Goal: Navigation & Orientation: Understand site structure

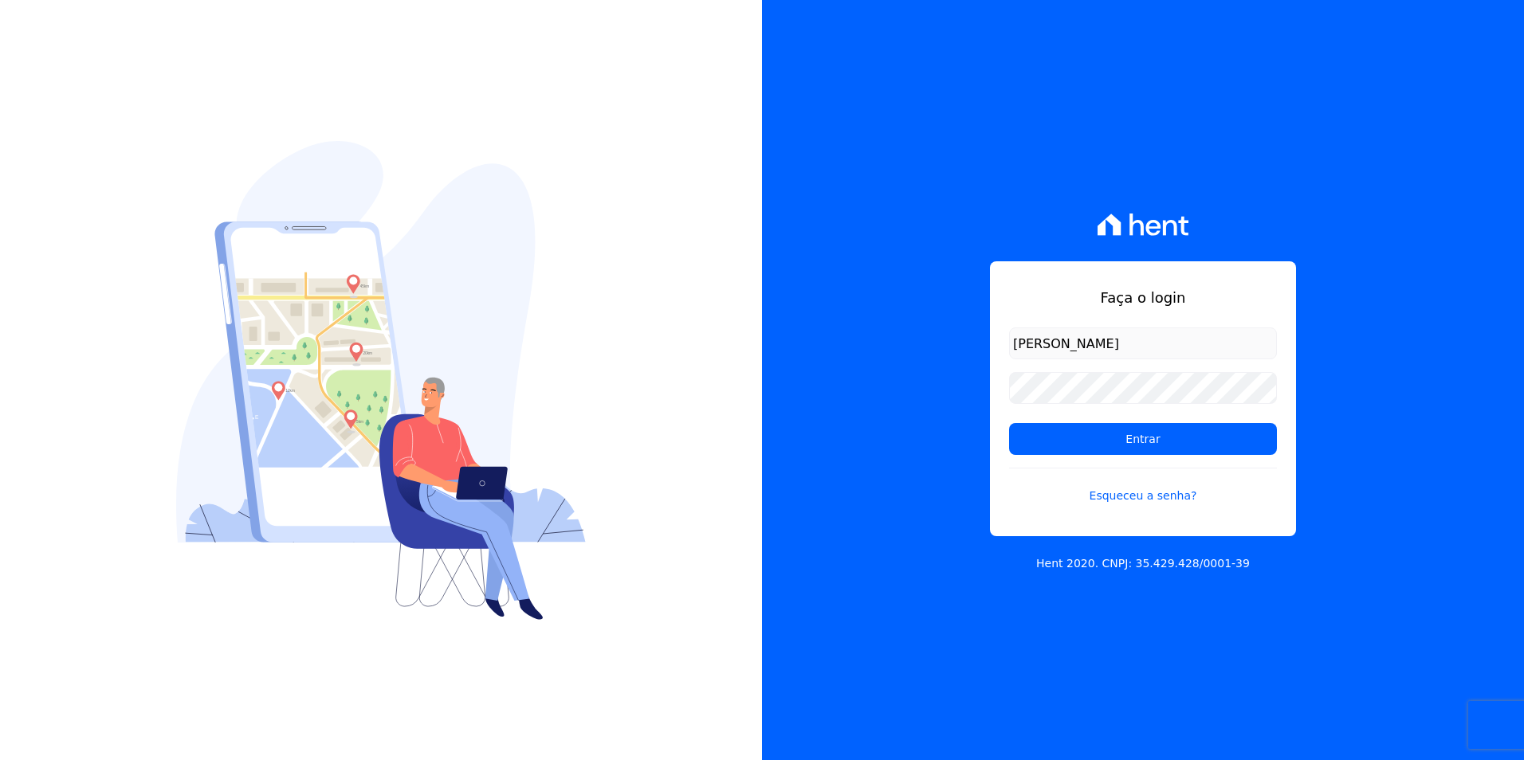
type input "[PERSON_NAME][EMAIL_ADDRESS][PERSON_NAME][DOMAIN_NAME]"
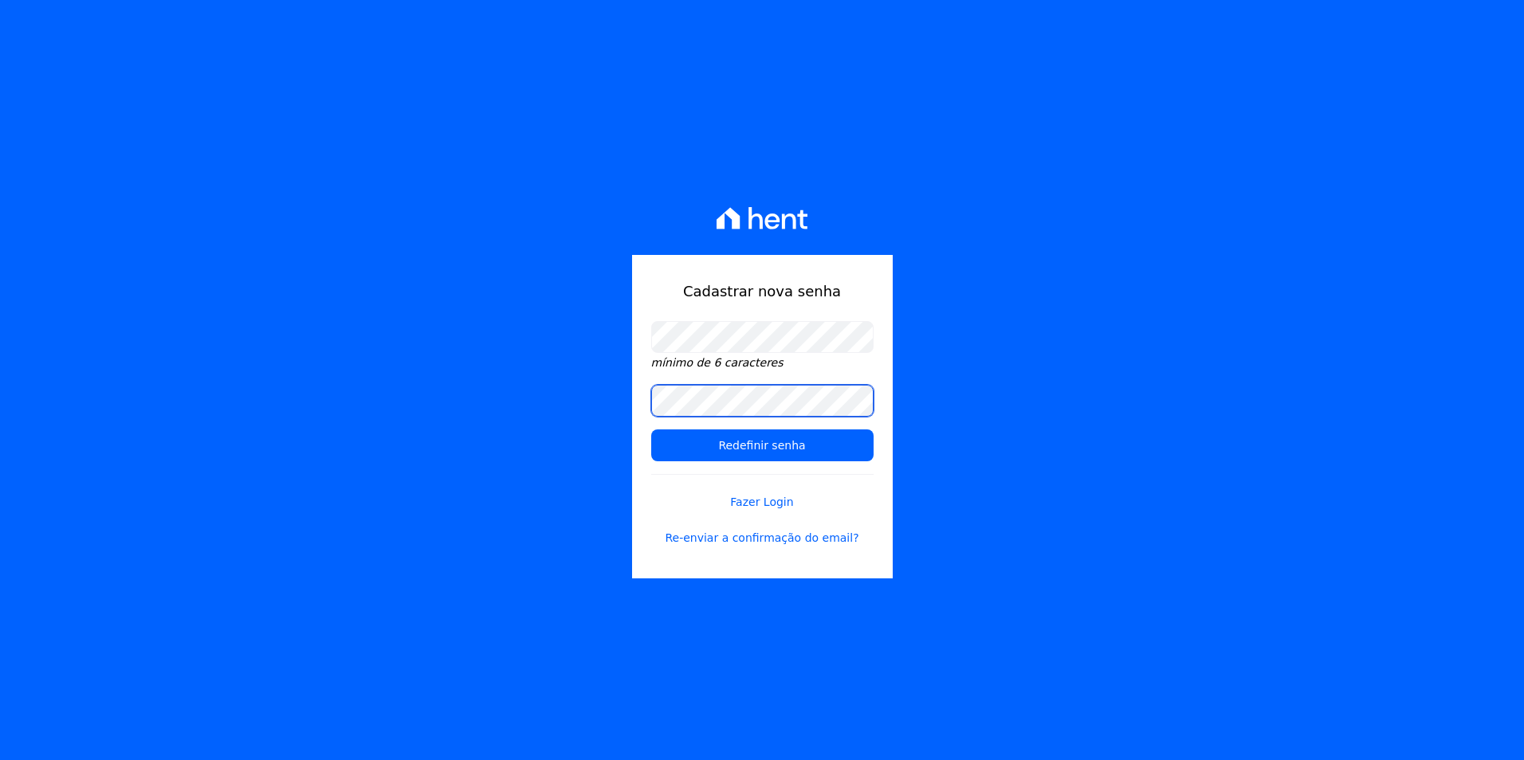
click at [651, 430] on input "Redefinir senha" at bounding box center [762, 446] width 222 height 32
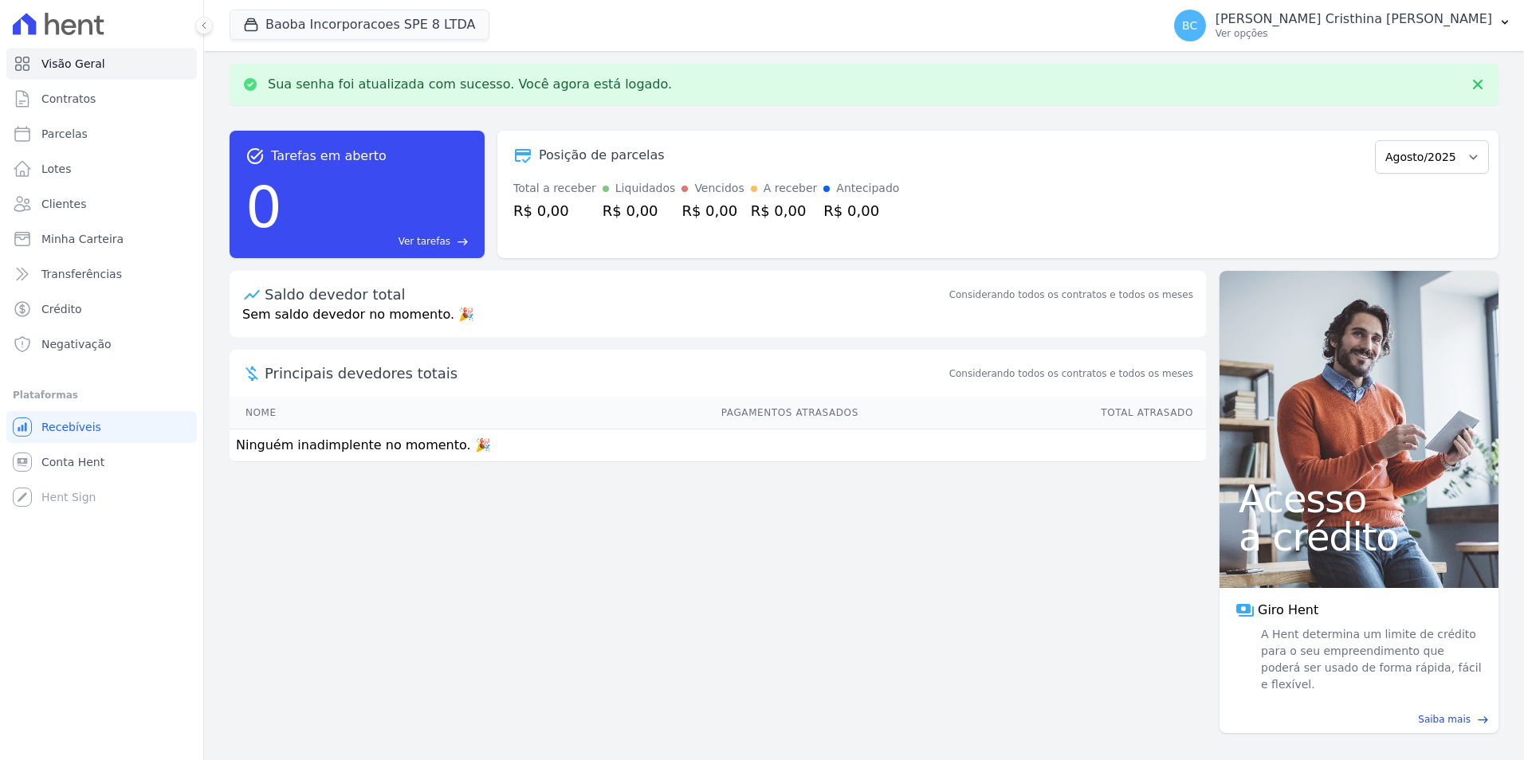
click at [834, 394] on div "Principais devedores totais Considerando todos os contratos e todos os meses" at bounding box center [718, 373] width 976 height 47
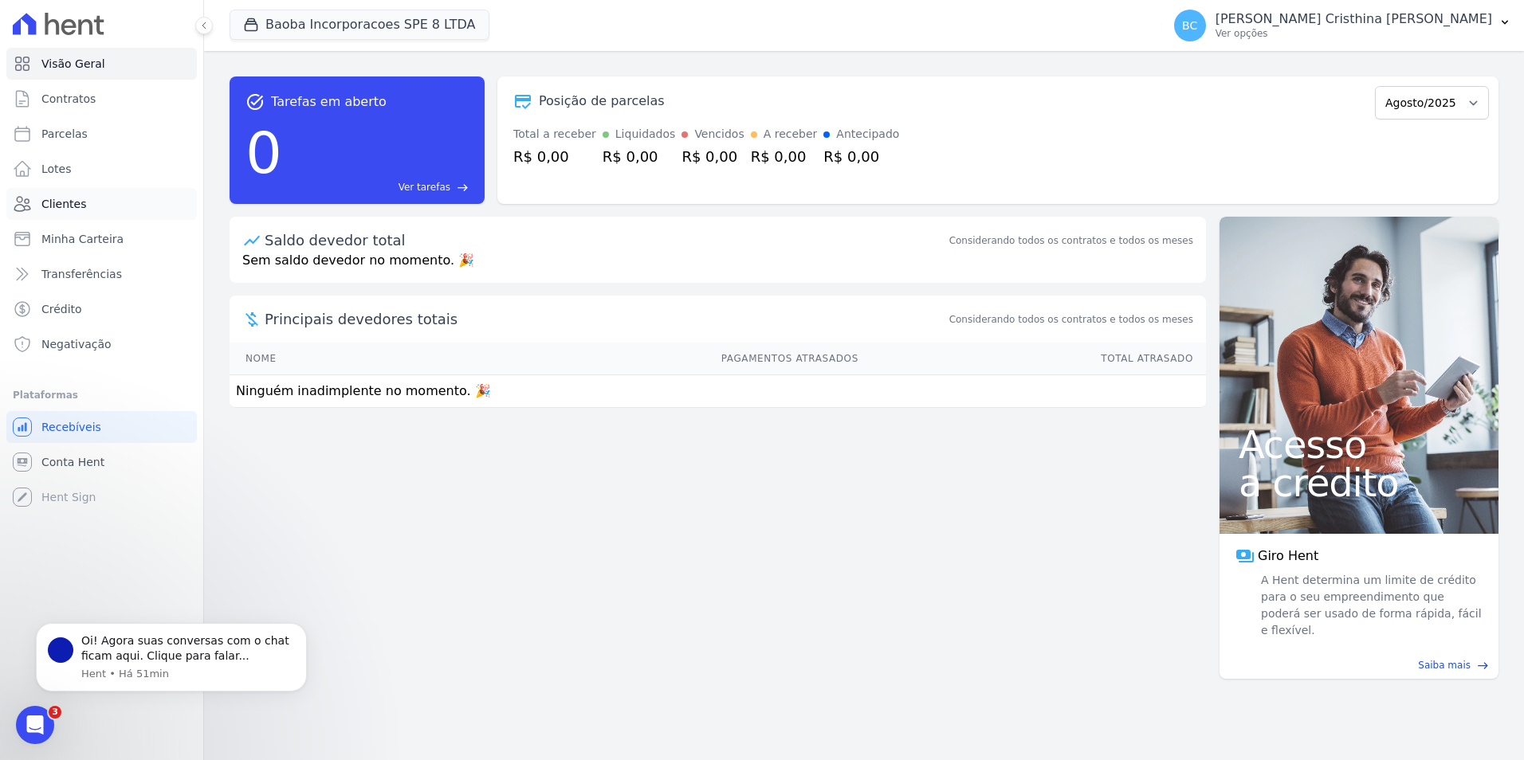
click at [53, 192] on link "Clientes" at bounding box center [101, 204] width 190 height 32
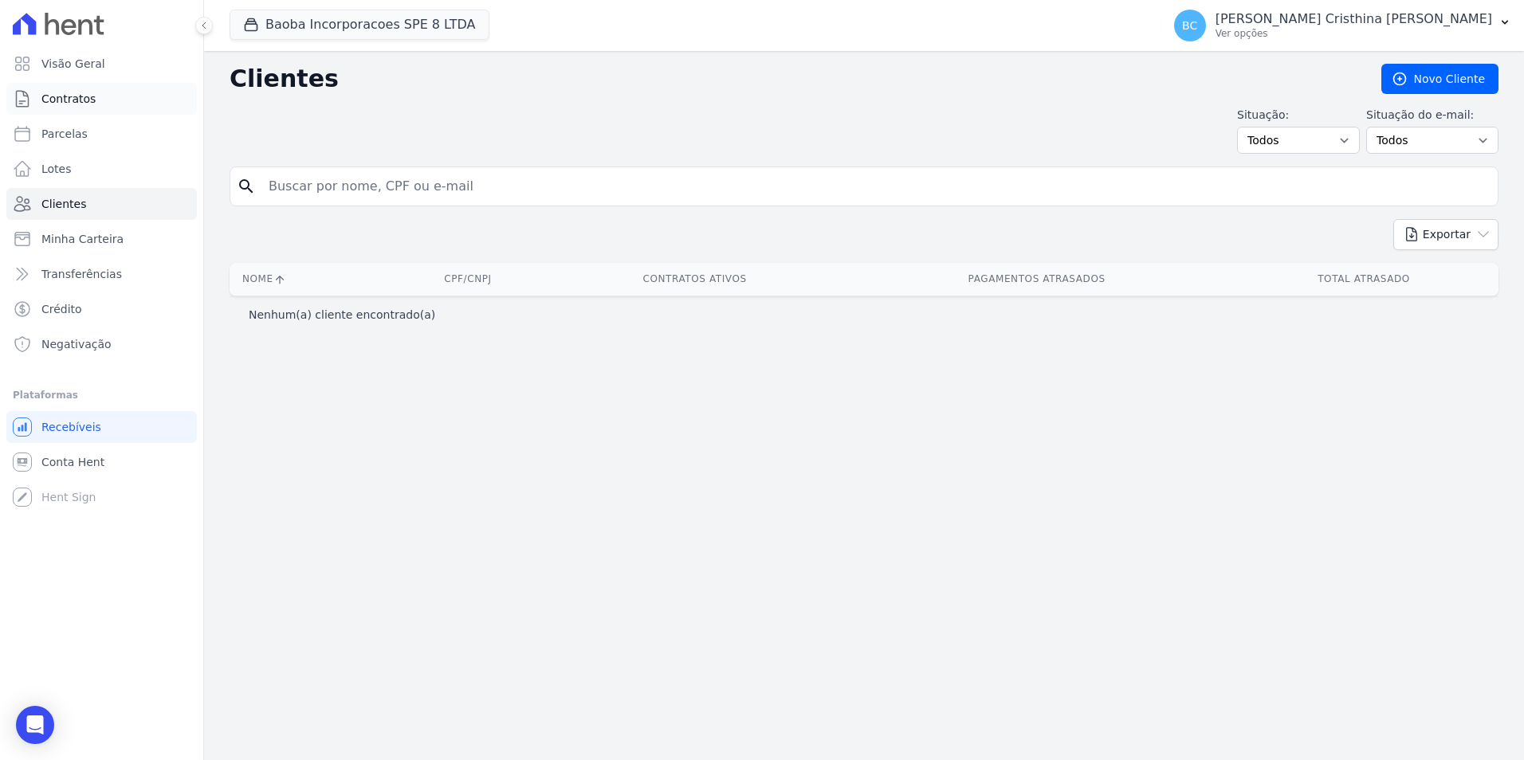
click at [69, 94] on span "Contratos" at bounding box center [68, 99] width 54 height 16
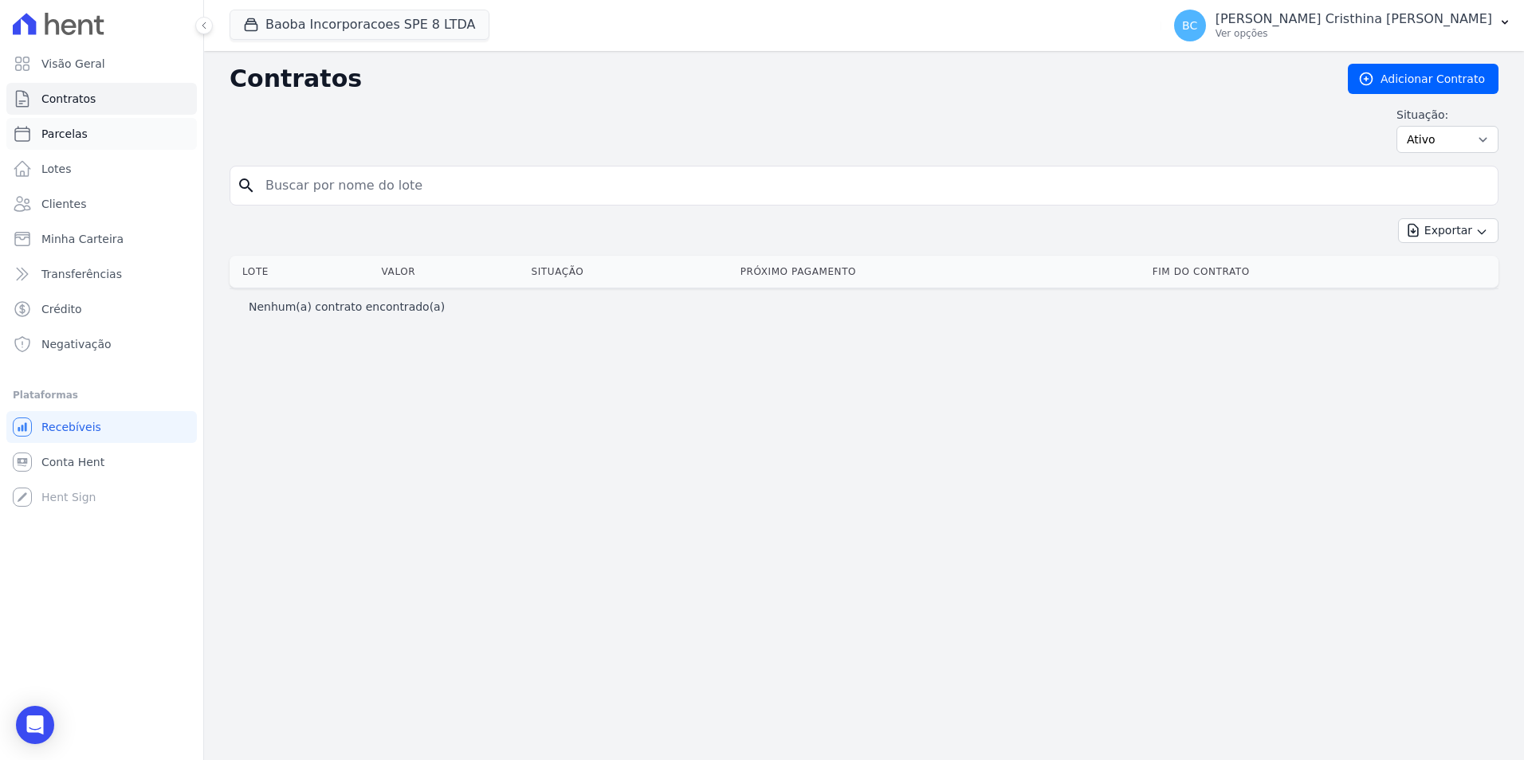
click at [65, 125] on link "Parcelas" at bounding box center [101, 134] width 190 height 32
select select
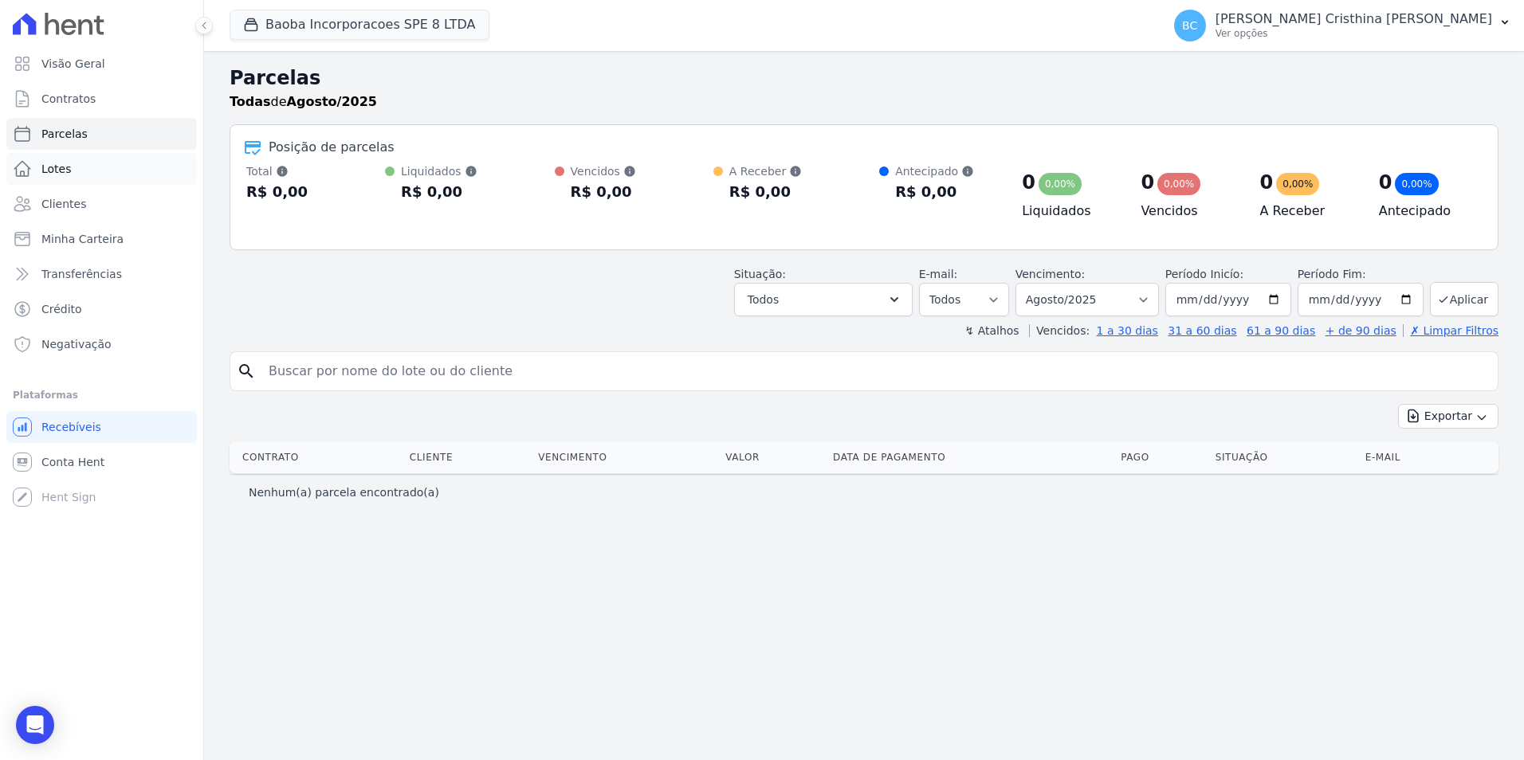
click at [60, 171] on span "Lotes" at bounding box center [56, 169] width 30 height 16
